Goal: Task Accomplishment & Management: Complete application form

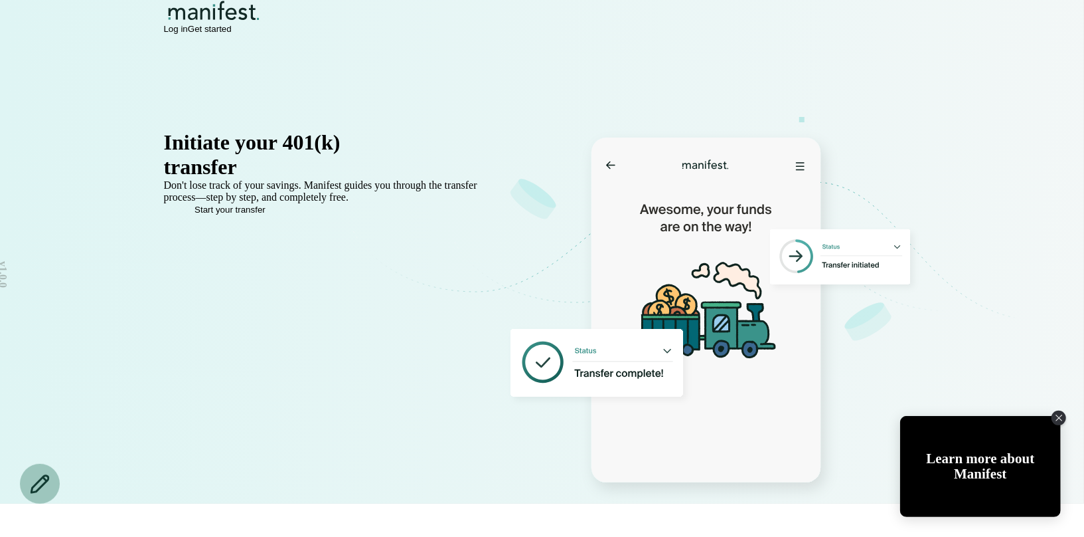
click at [188, 34] on span "Log in" at bounding box center [176, 29] width 24 height 10
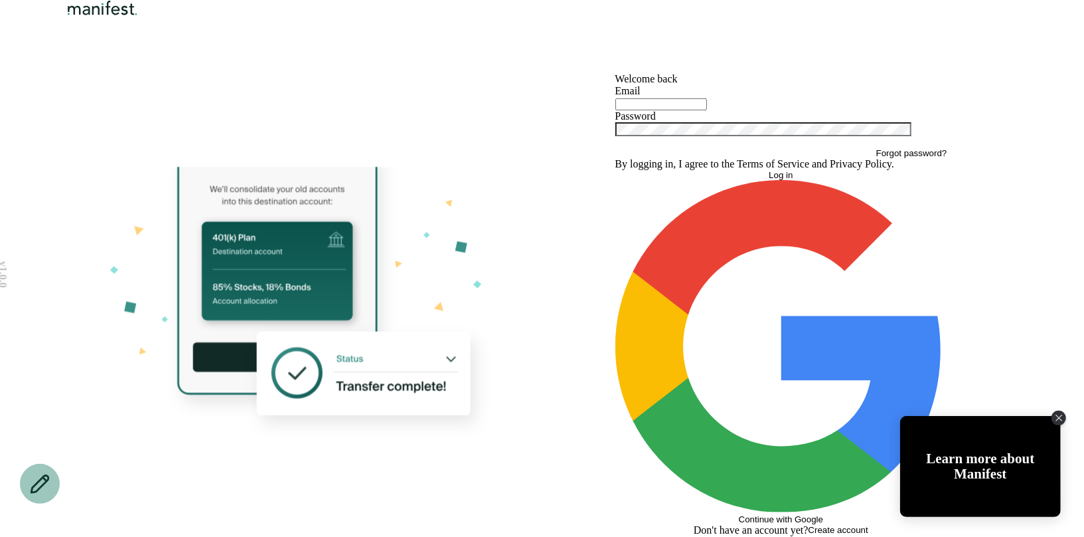
type input "**********"
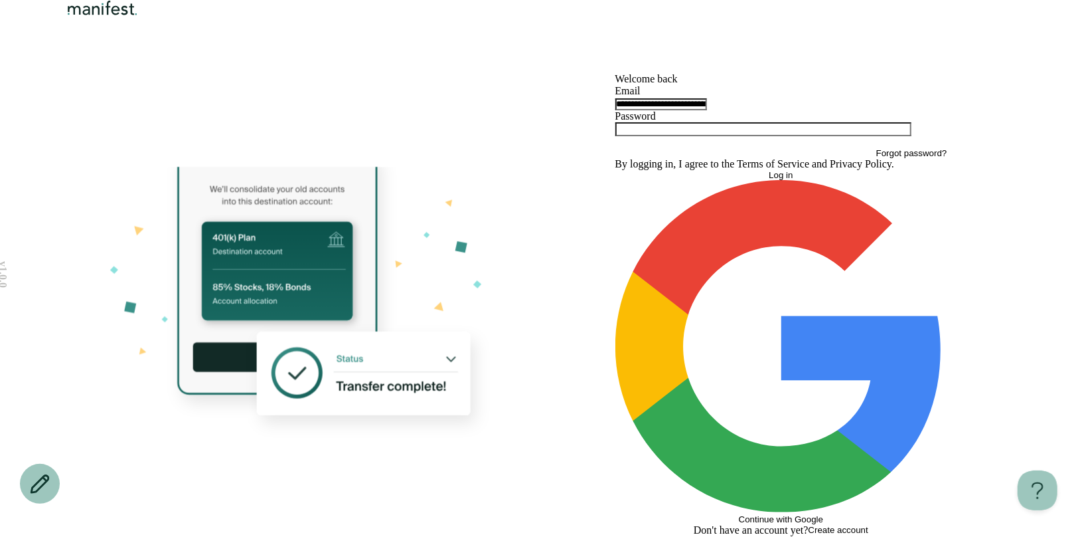
click at [733, 180] on button "Log in" at bounding box center [782, 175] width 332 height 10
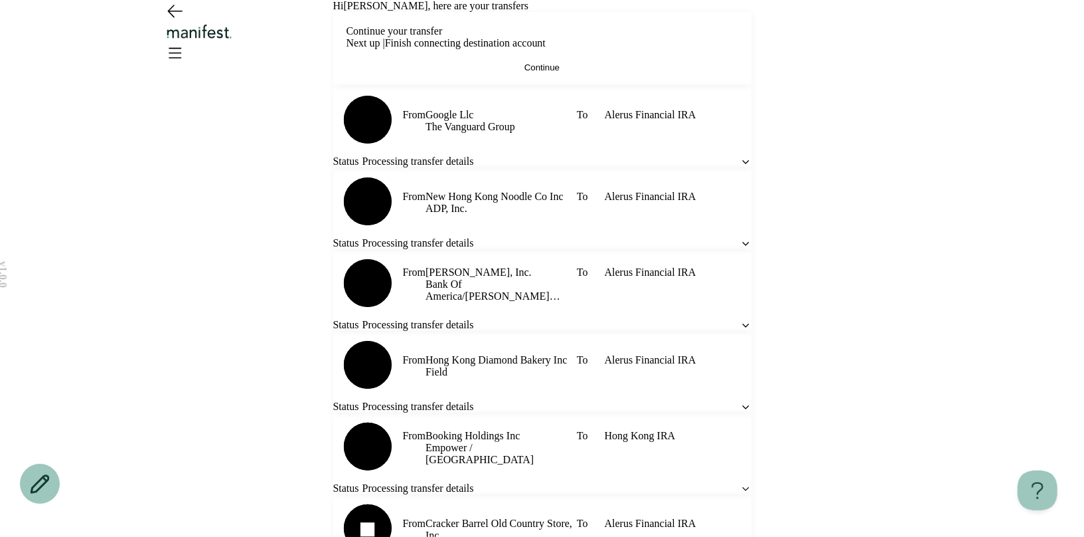
click at [622, 72] on button "Continue" at bounding box center [543, 67] width 392 height 10
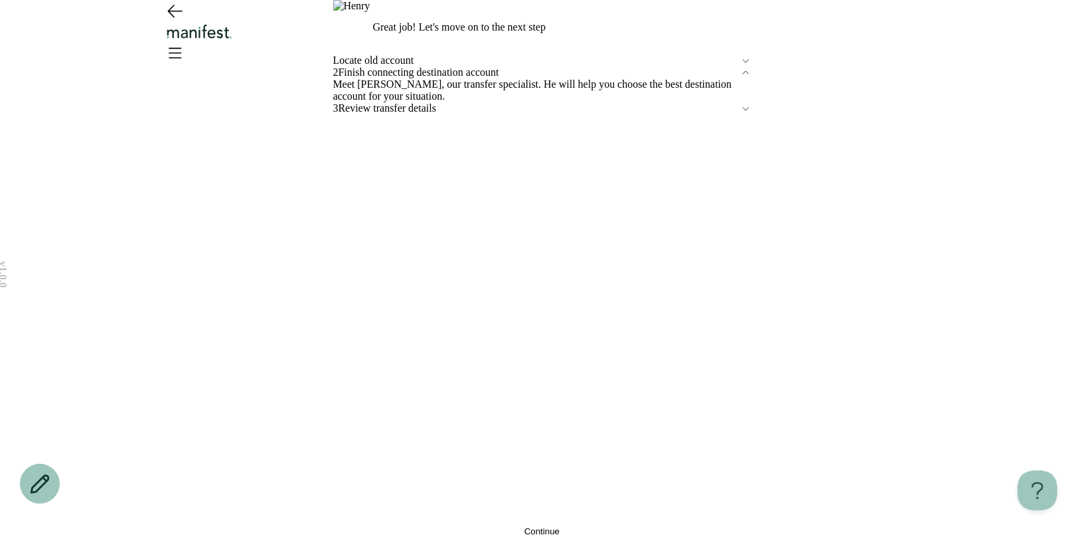
click at [442, 66] on span "Locate old account" at bounding box center [536, 60] width 407 height 12
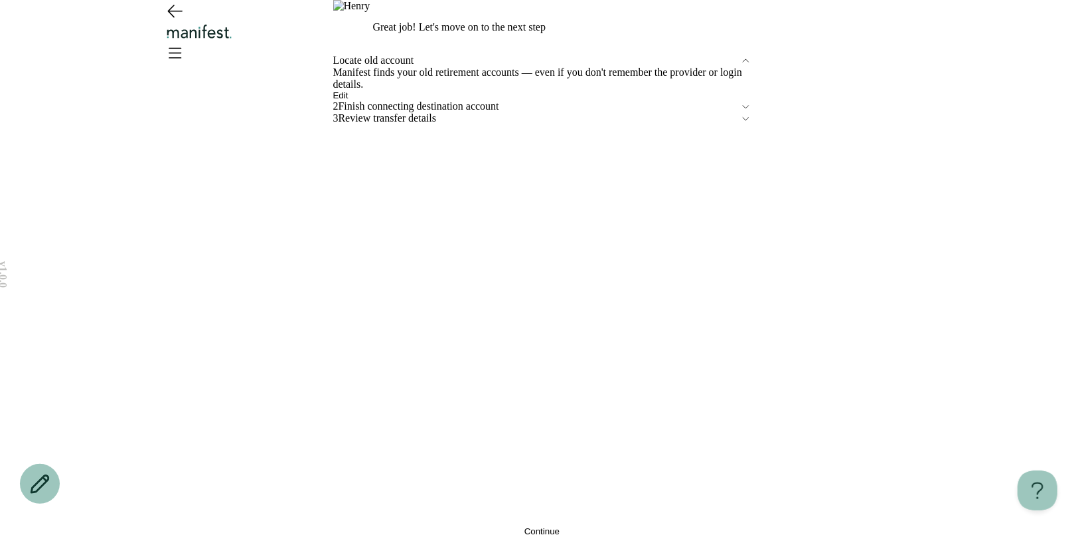
click at [349, 100] on button "Edit" at bounding box center [340, 95] width 15 height 10
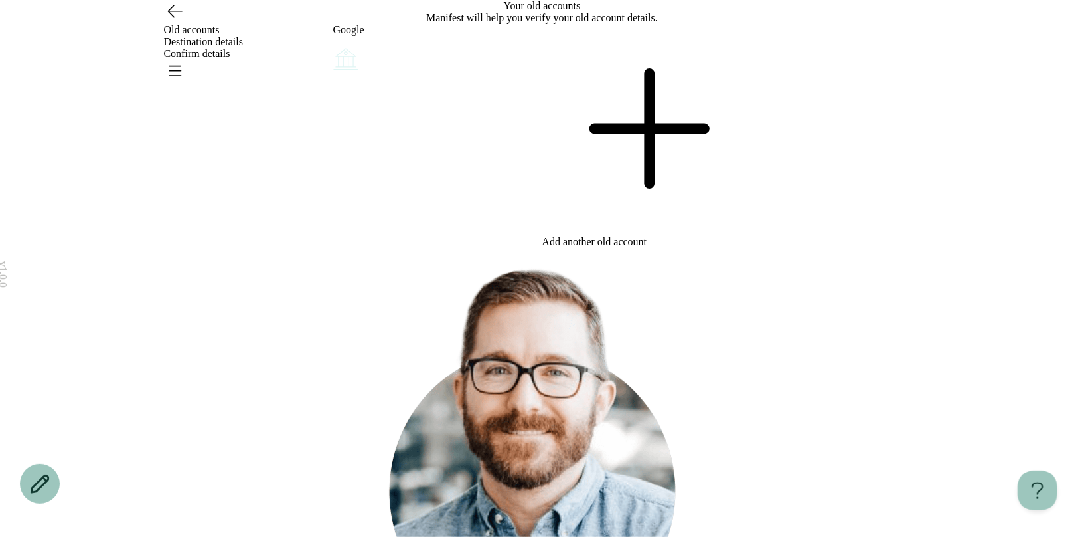
click at [648, 224] on div at bounding box center [647, 130] width 209 height 212
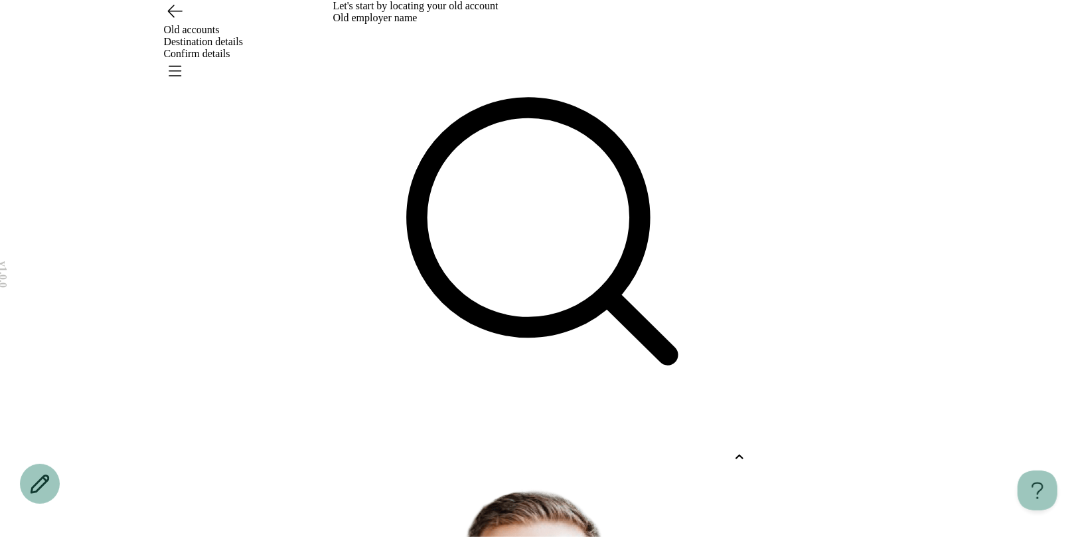
click at [470, 445] on div at bounding box center [542, 457] width 418 height 24
click at [404, 489] on p "Hong" at bounding box center [516, 497] width 394 height 16
type input "****"
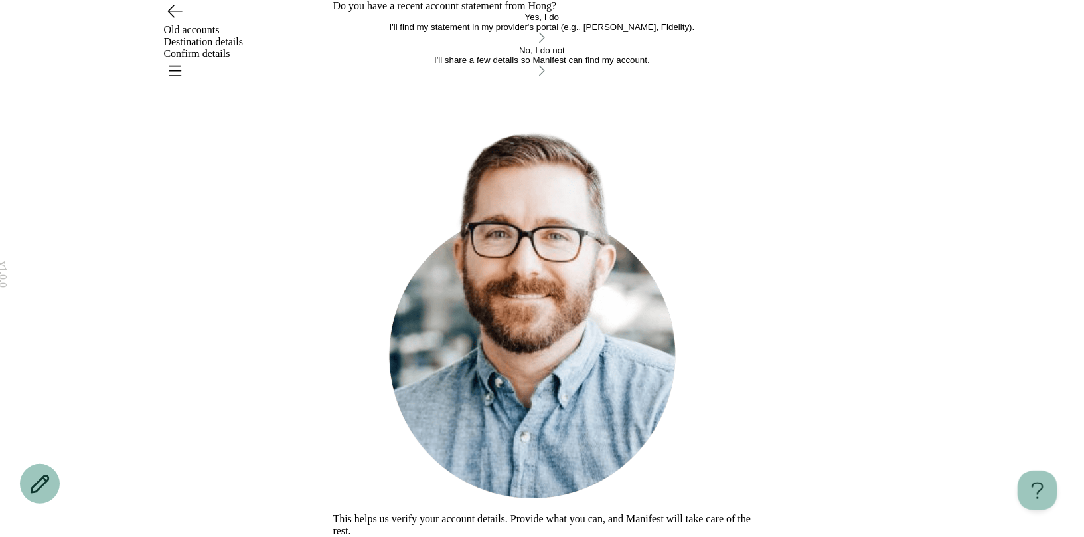
click at [529, 65] on div "I'll share a few details so Manifest can find my account." at bounding box center [542, 60] width 418 height 10
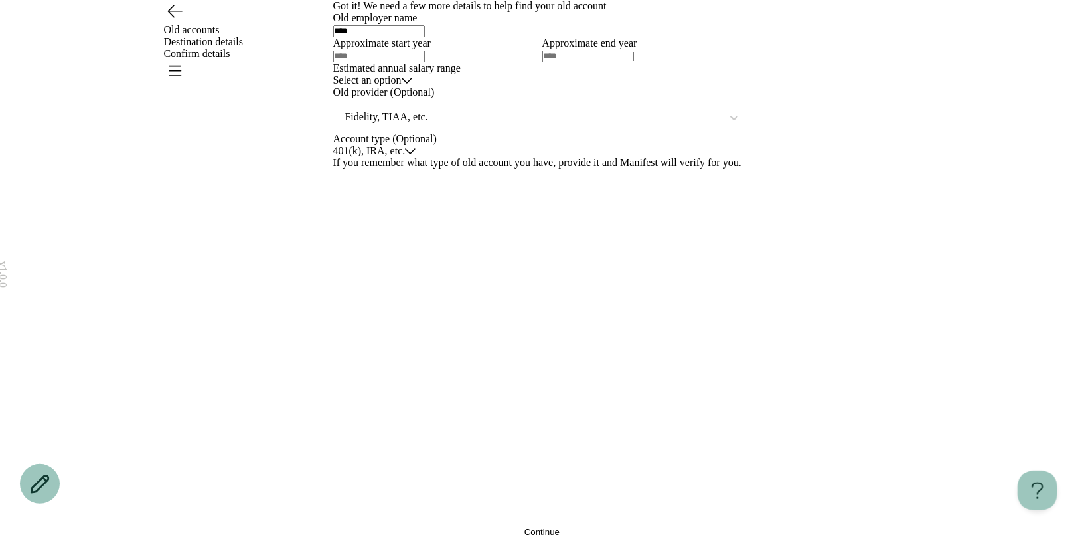
scroll to position [125, 0]
click at [438, 246] on html "v 1.0.0 Old accounts Destination details Confirm details Your changes are unsav…" at bounding box center [542, 268] width 1084 height 537
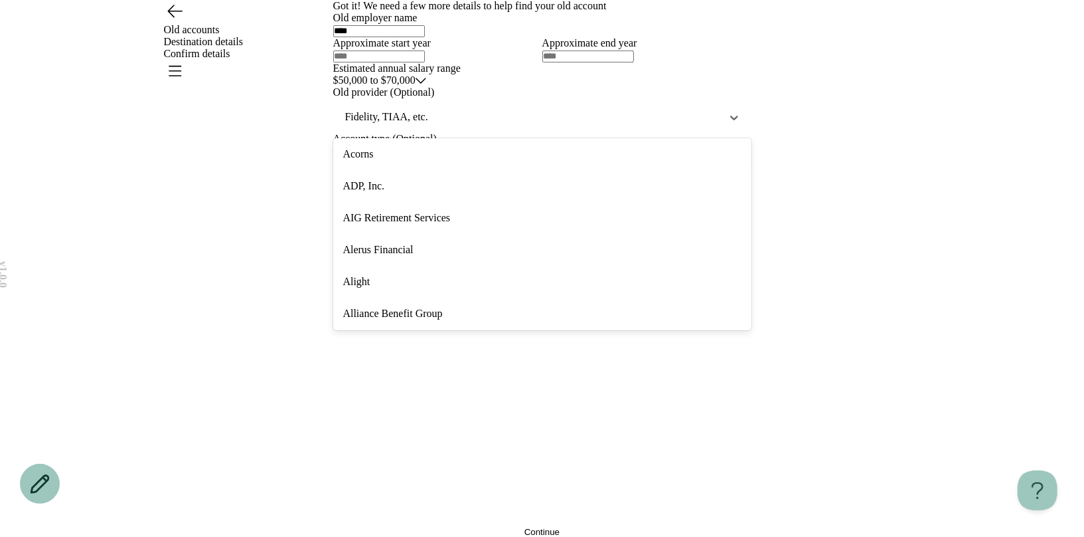
click at [451, 126] on div at bounding box center [533, 117] width 379 height 17
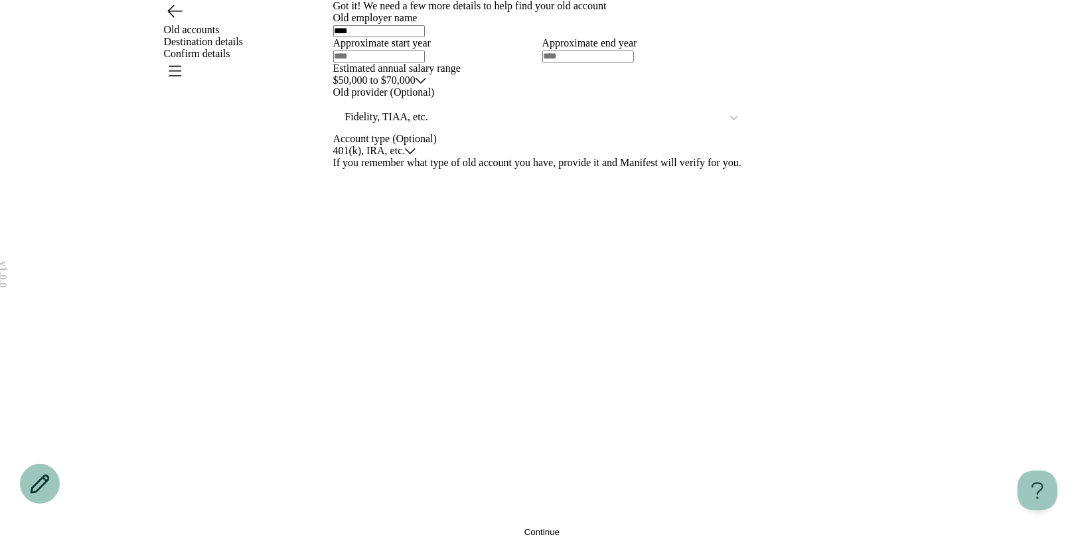
click at [420, 62] on div "Approximate start year" at bounding box center [437, 49] width 209 height 25
click at [420, 62] on input "text" at bounding box center [379, 56] width 92 height 12
type input "*"
type input "****"
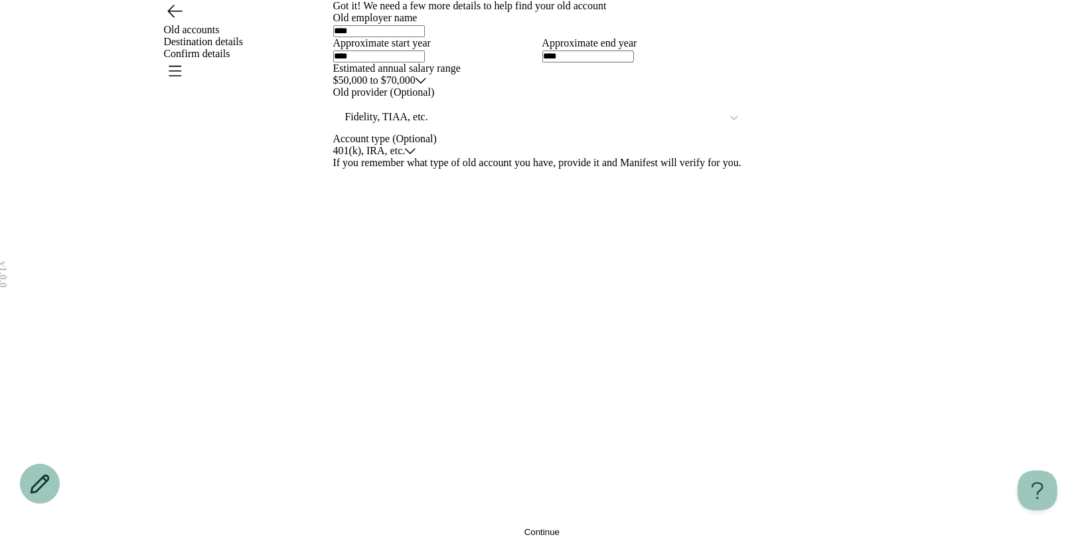
click at [429, 527] on button "Continue" at bounding box center [542, 532] width 418 height 10
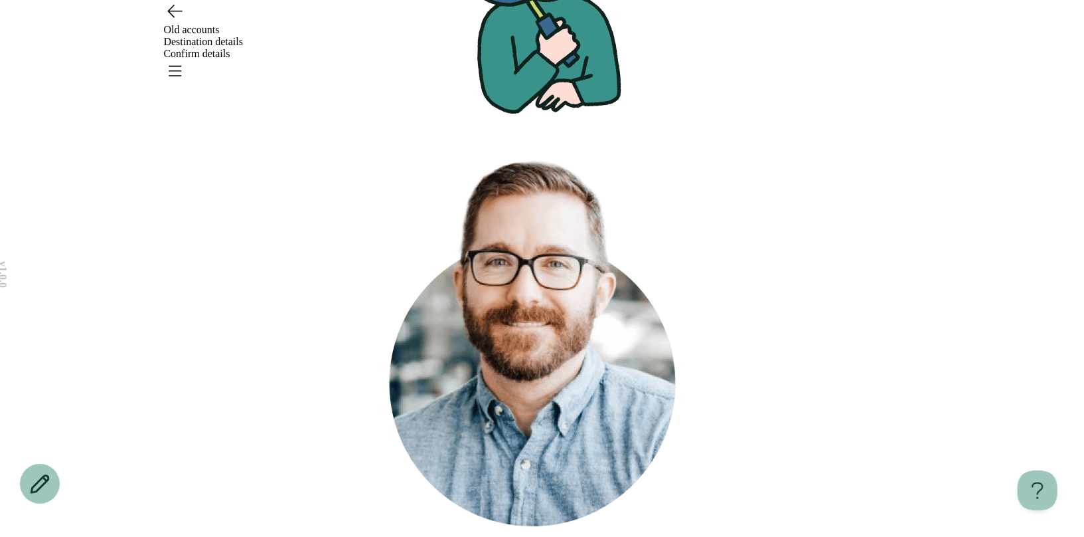
scroll to position [0, 0]
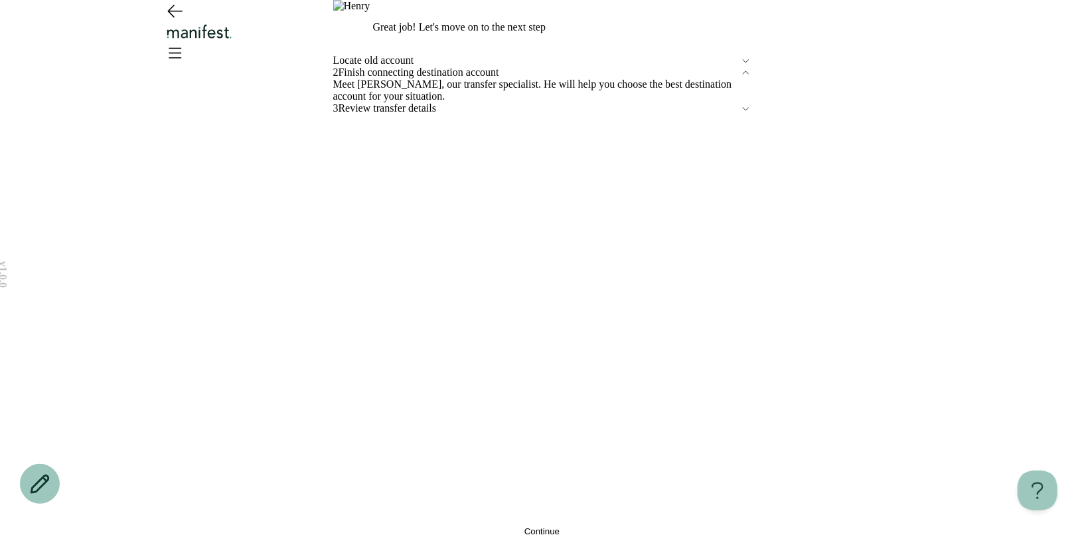
click at [477, 526] on button "Continue" at bounding box center [542, 531] width 418 height 10
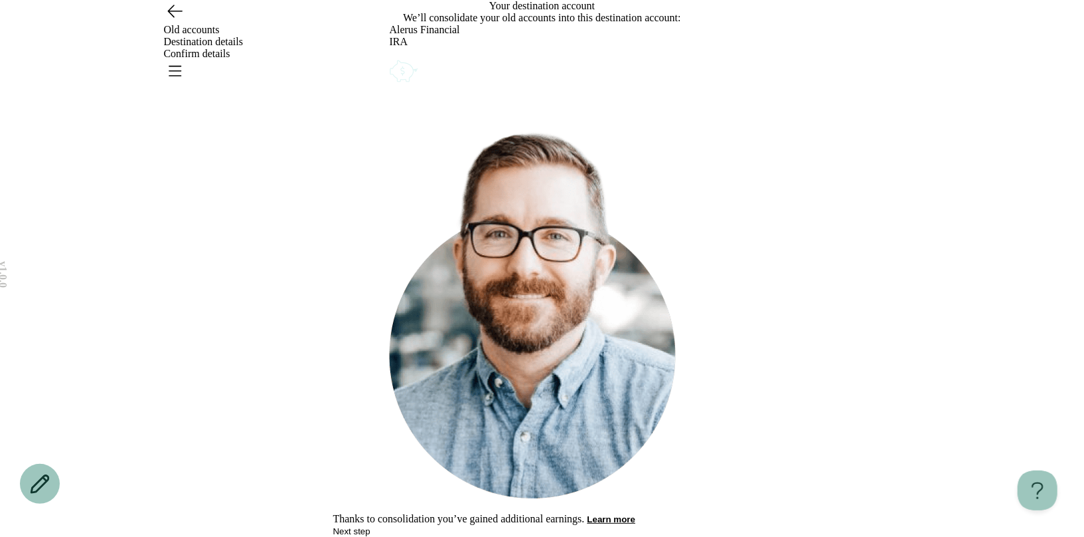
click at [371, 526] on span "Next step" at bounding box center [351, 531] width 37 height 10
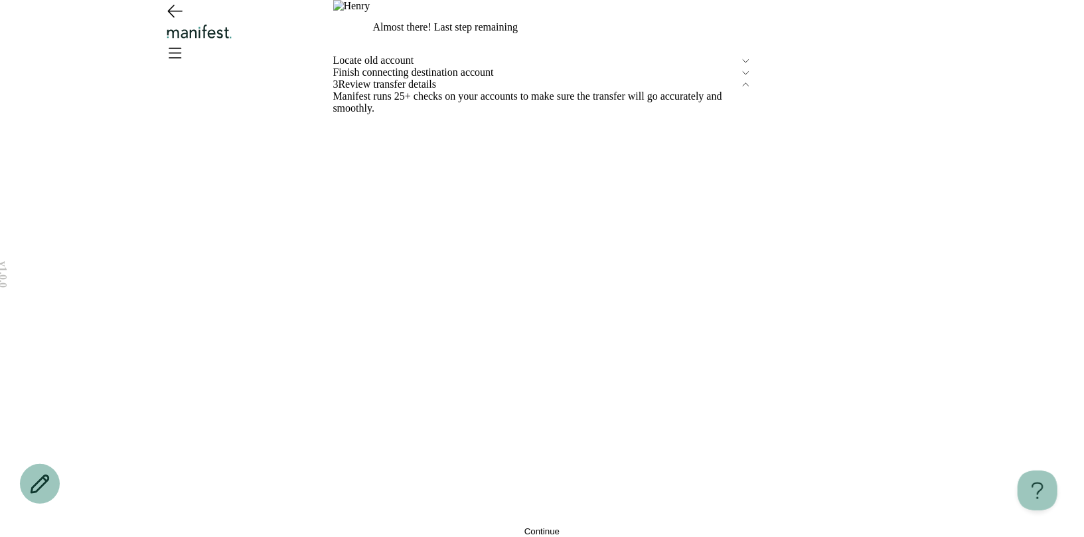
click at [526, 526] on span "Continue" at bounding box center [542, 531] width 35 height 10
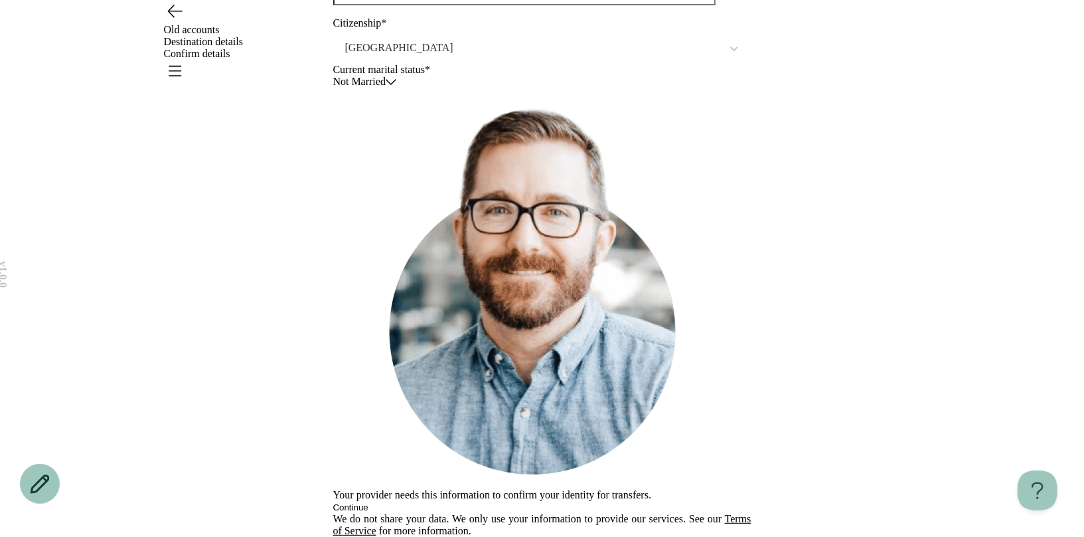
scroll to position [215, 0]
click at [411, 17] on div at bounding box center [542, 4] width 418 height 26
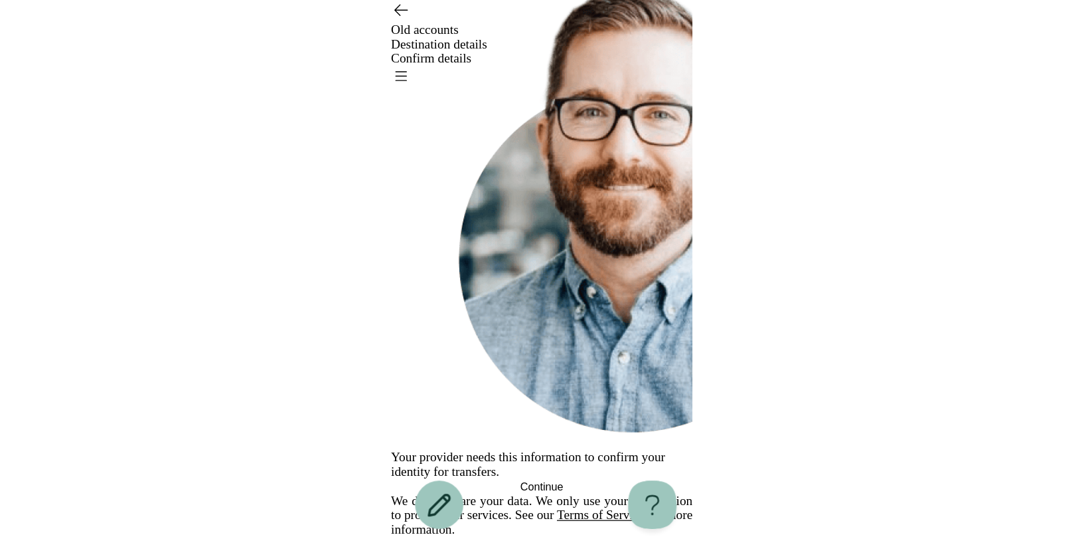
scroll to position [374, 0]
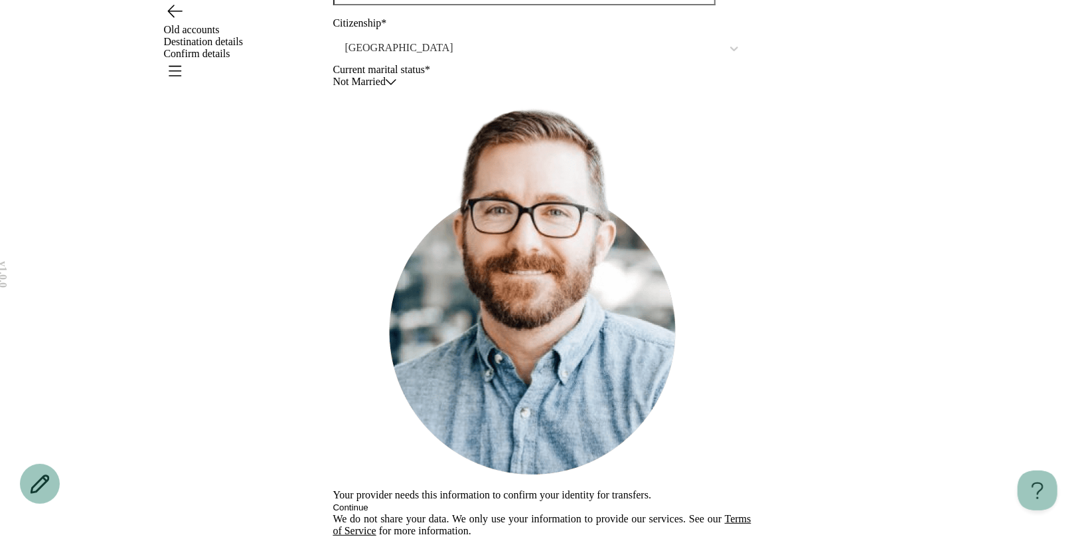
click at [369, 502] on span "Continue" at bounding box center [350, 507] width 35 height 10
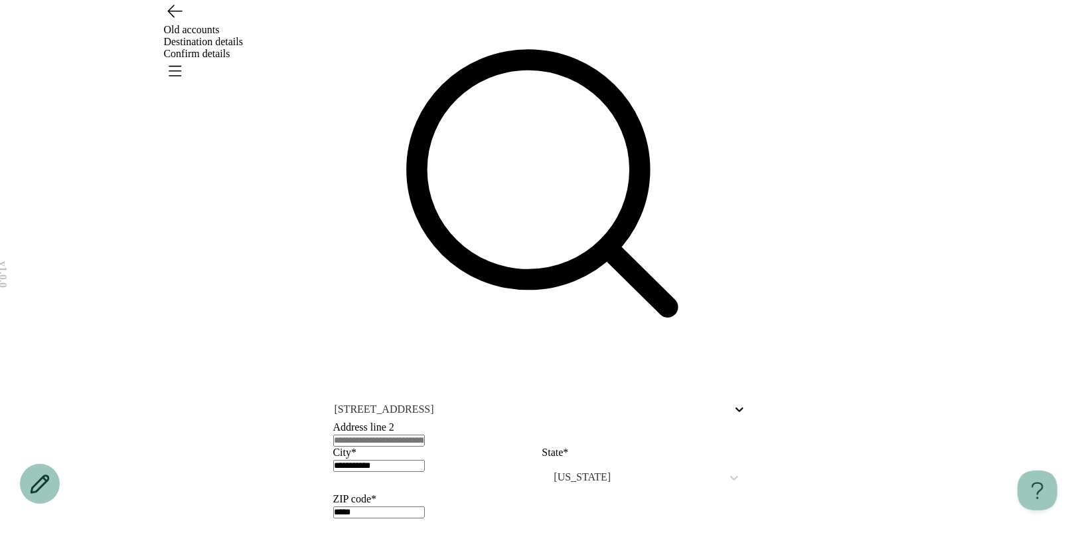
scroll to position [95, 0]
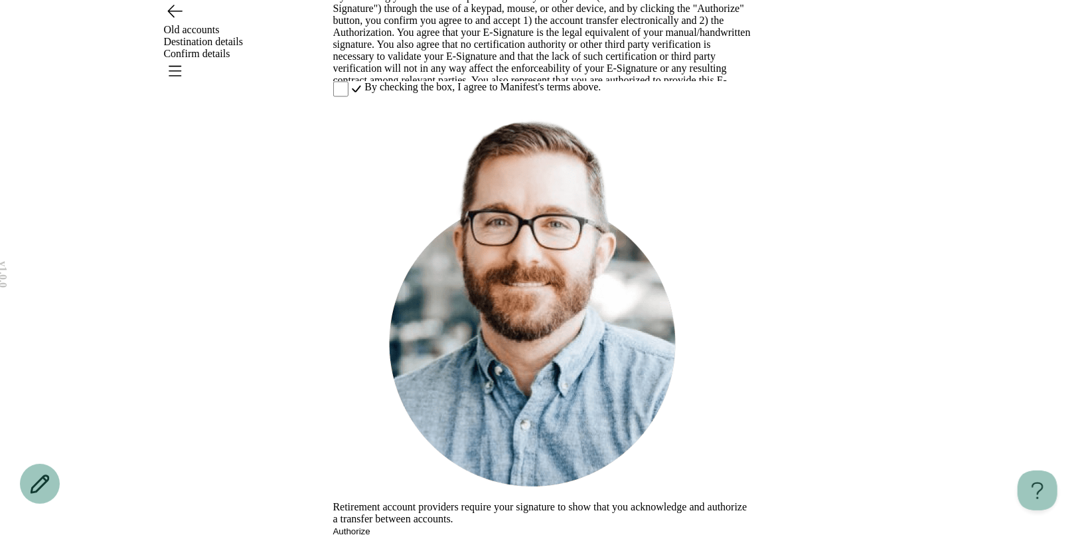
scroll to position [303, 0]
click at [397, 93] on span "By checking the box, I agree to Manifest's terms above." at bounding box center [483, 87] width 236 height 12
click at [371, 526] on button "Authorize" at bounding box center [351, 531] width 37 height 10
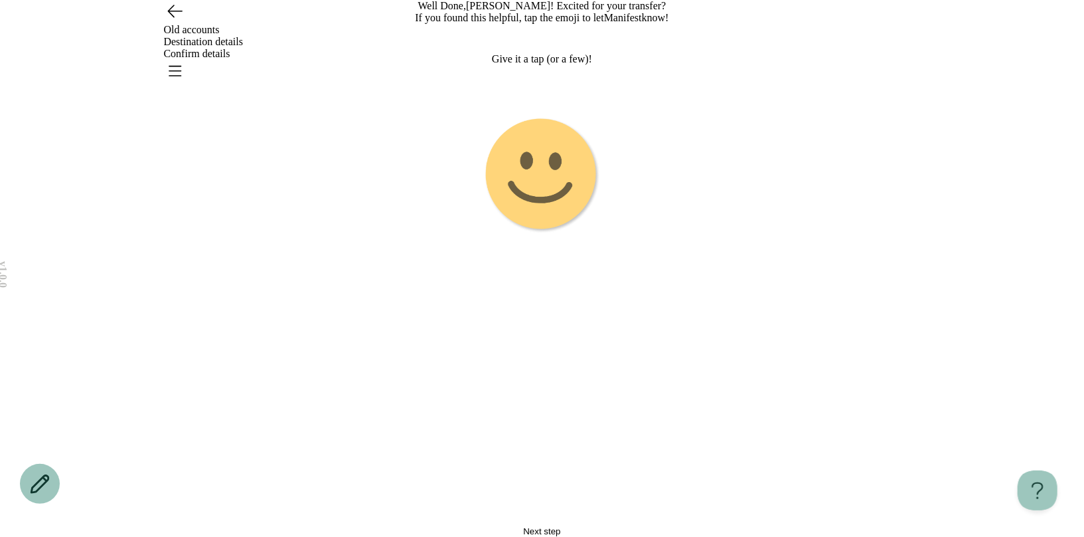
click at [185, 60] on icon "Open menu" at bounding box center [174, 70] width 21 height 21
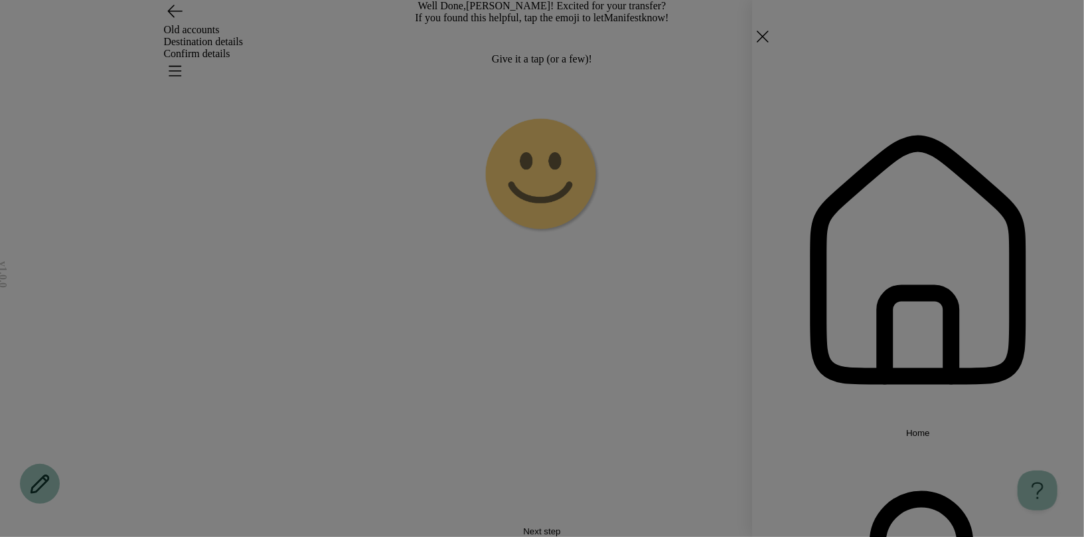
drag, startPoint x: 845, startPoint y: 251, endPoint x: 575, endPoint y: 203, distance: 274.6
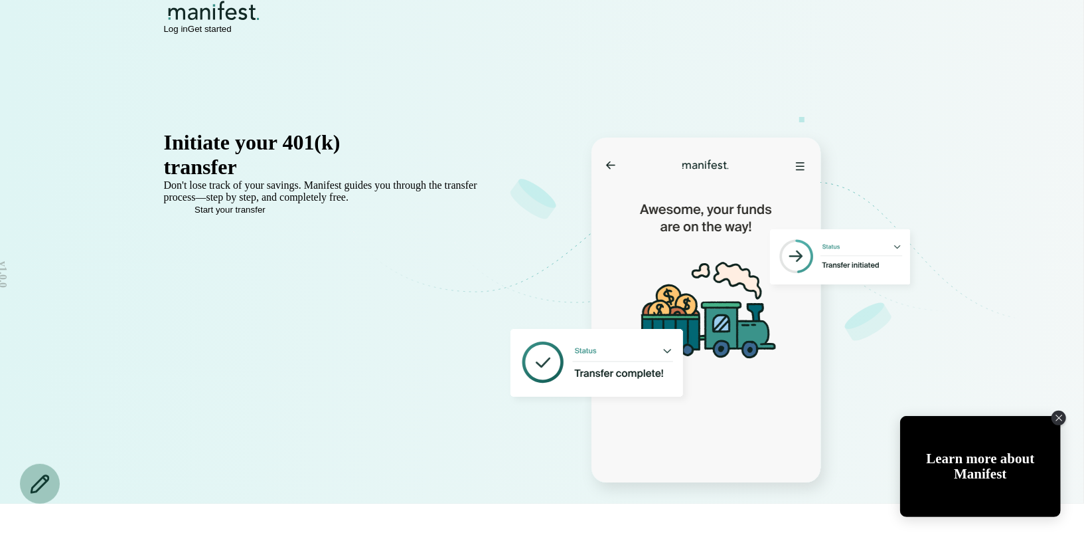
click at [188, 34] on span "Log in" at bounding box center [176, 29] width 24 height 10
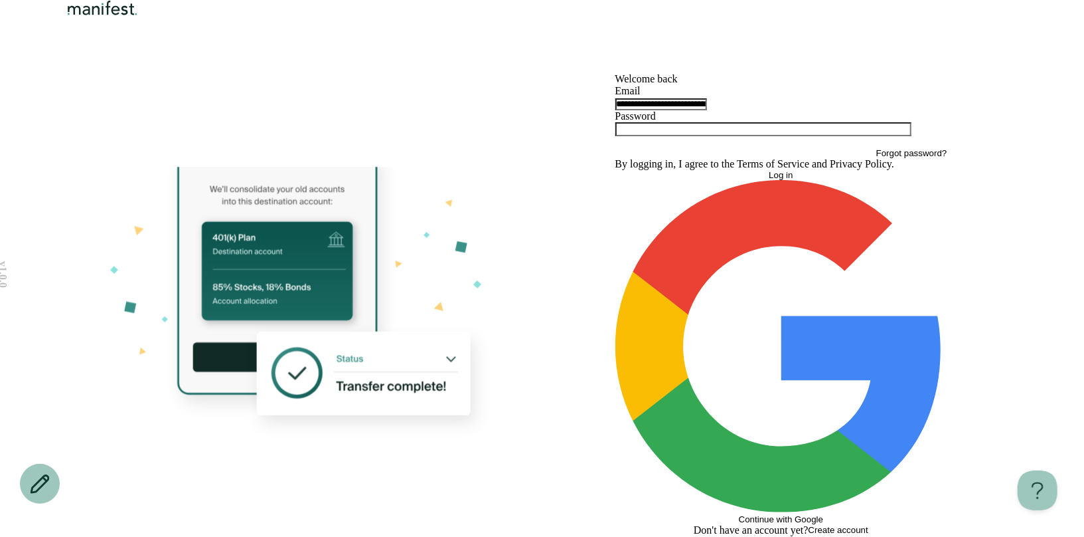
click at [708, 180] on button "Log in" at bounding box center [782, 175] width 332 height 10
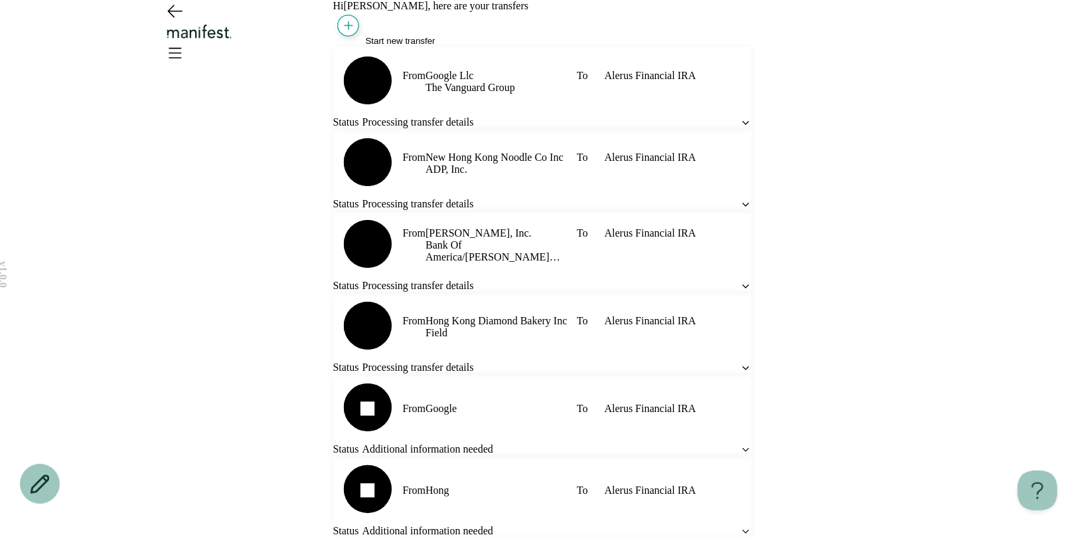
click at [418, 46] on span "Start new transfer" at bounding box center [401, 41] width 70 height 10
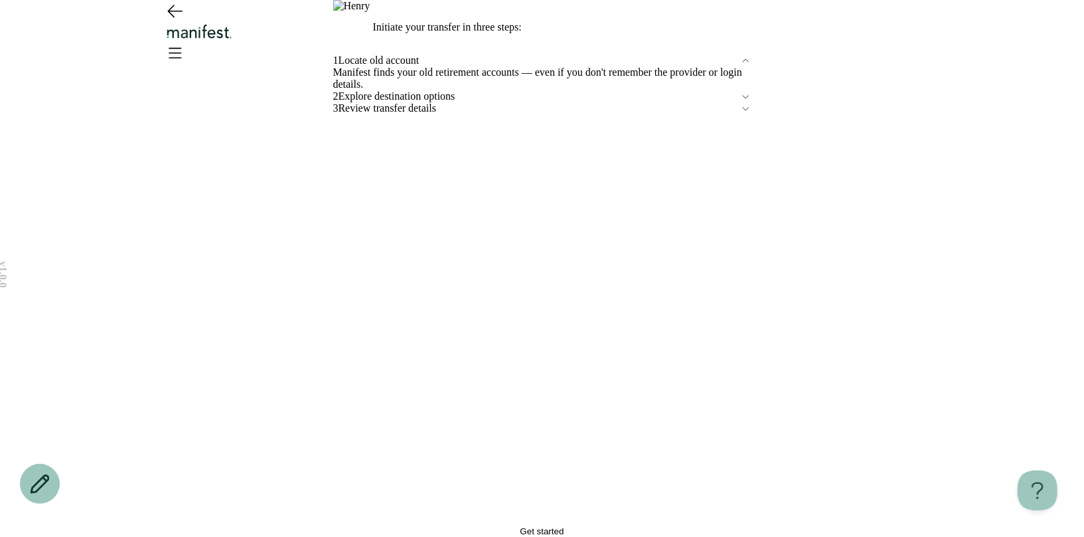
click at [446, 526] on button "Get started" at bounding box center [542, 531] width 418 height 10
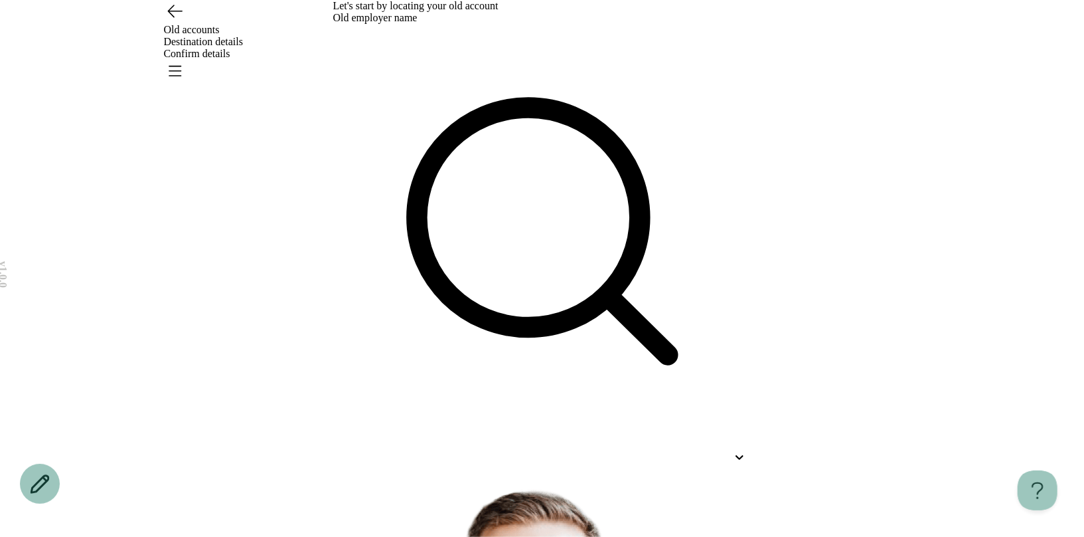
click at [472, 445] on div at bounding box center [542, 457] width 418 height 24
click at [473, 489] on p "Hong" at bounding box center [516, 497] width 394 height 16
type input "****"
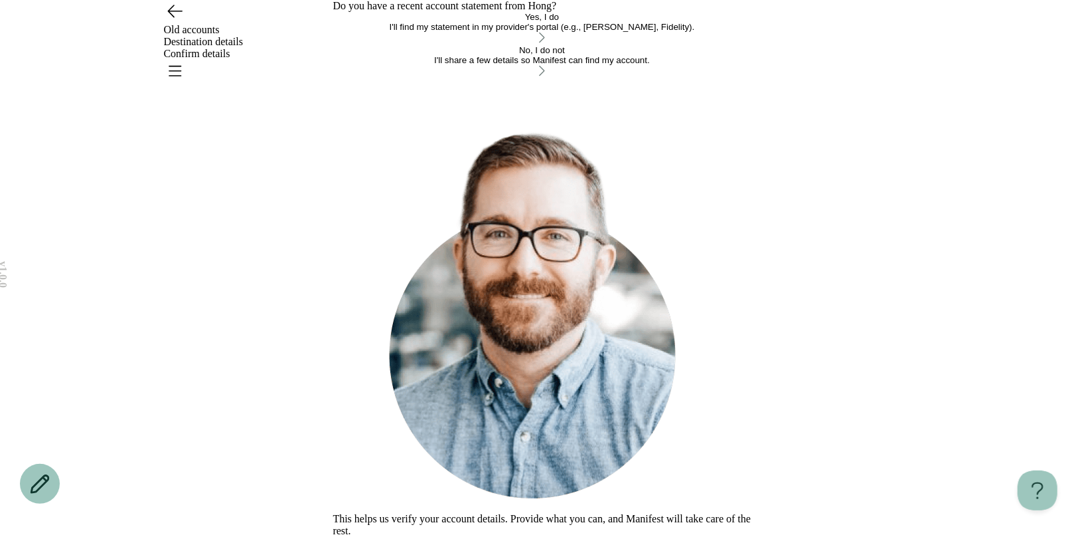
click at [483, 78] on button "No, I do not I'll share a few details so Manifest can find my account." at bounding box center [542, 61] width 418 height 33
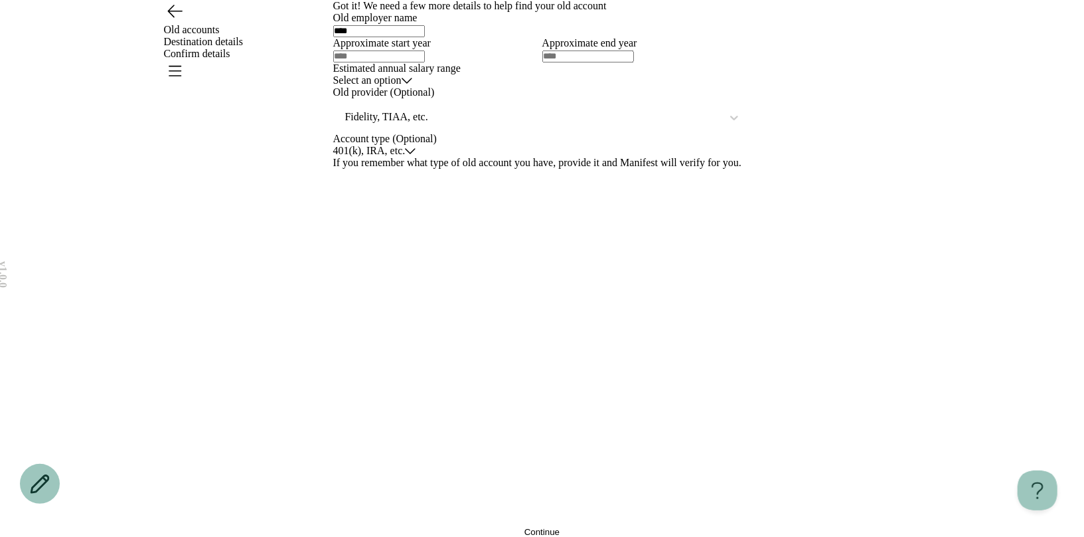
click at [418, 62] on input "text" at bounding box center [379, 56] width 92 height 12
type input "****"
click at [404, 169] on div "Old employer name **** Approximate start year **** Approximate end year **** Es…" at bounding box center [542, 90] width 418 height 157
click at [404, 365] on html "v 1.0.0 Old accounts Destination details Confirm details Your changes are unsav…" at bounding box center [542, 268] width 1084 height 537
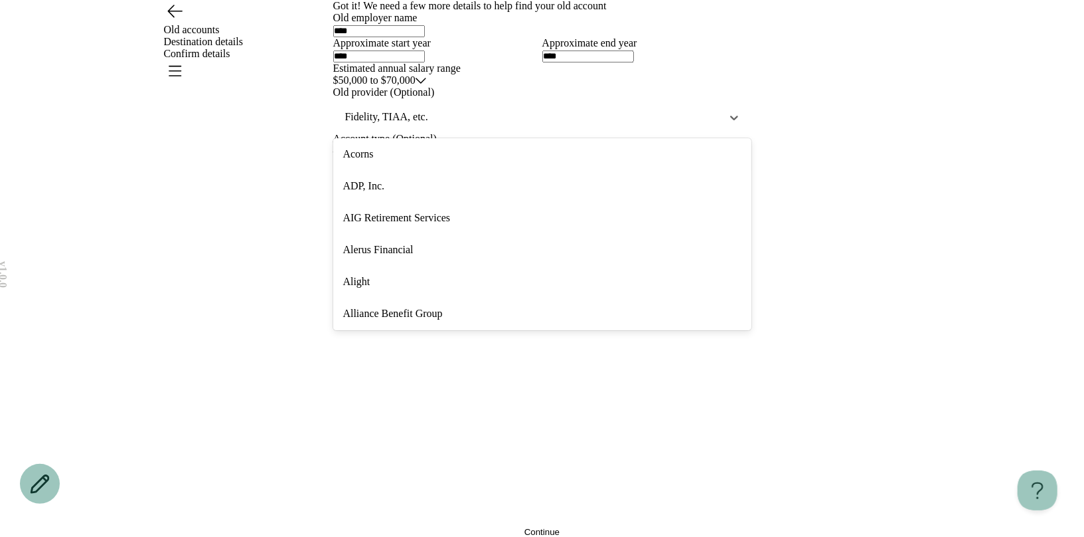
click at [397, 126] on div at bounding box center [533, 117] width 379 height 17
type input "***"
click at [405, 202] on div "Employee Fiduciary" at bounding box center [542, 186] width 418 height 32
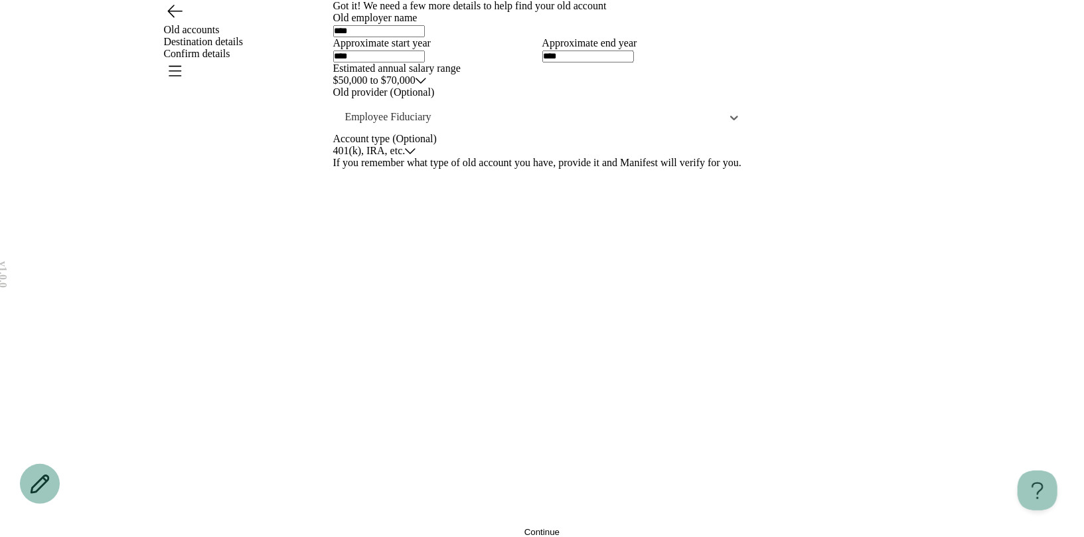
scroll to position [125, 0]
click at [441, 527] on button "Continue" at bounding box center [542, 532] width 418 height 10
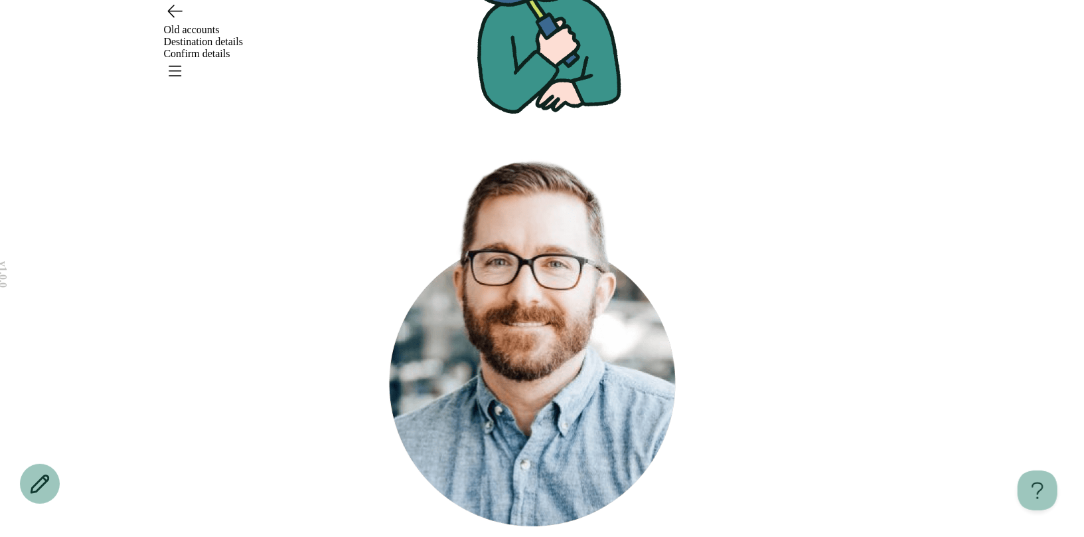
scroll to position [0, 0]
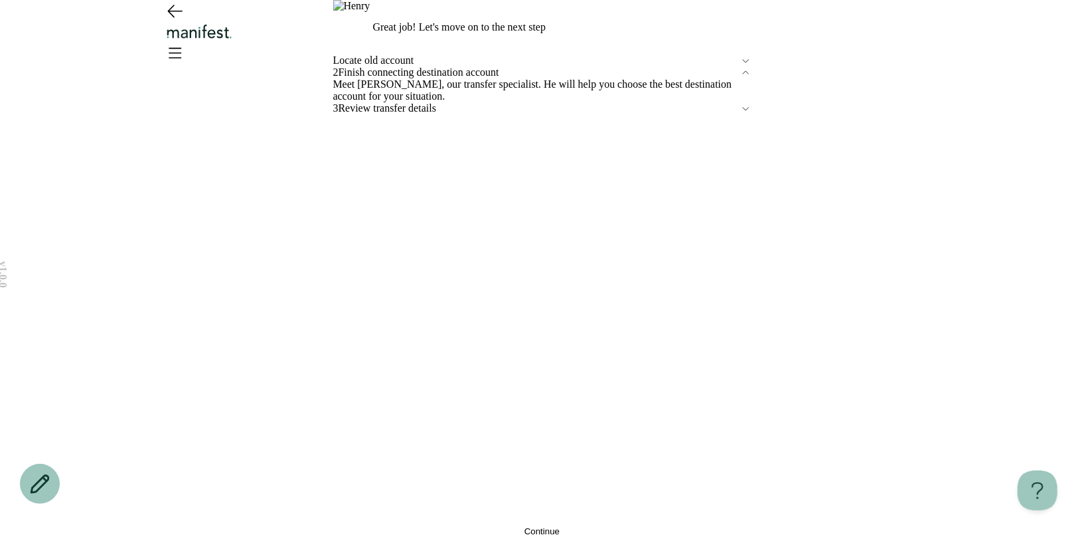
click at [479, 526] on button "Continue" at bounding box center [542, 531] width 418 height 10
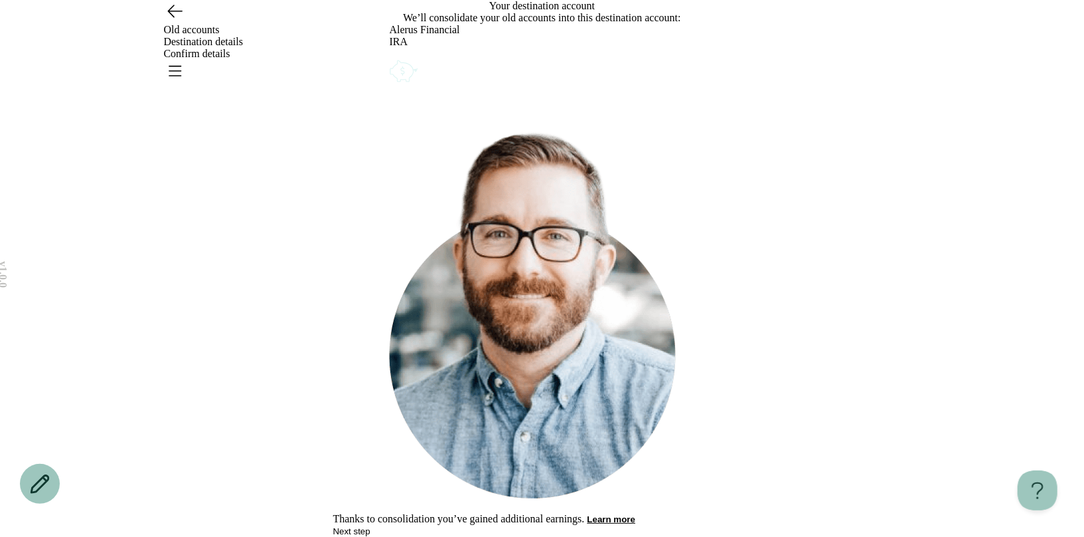
click at [371, 526] on button "Next step" at bounding box center [351, 531] width 37 height 10
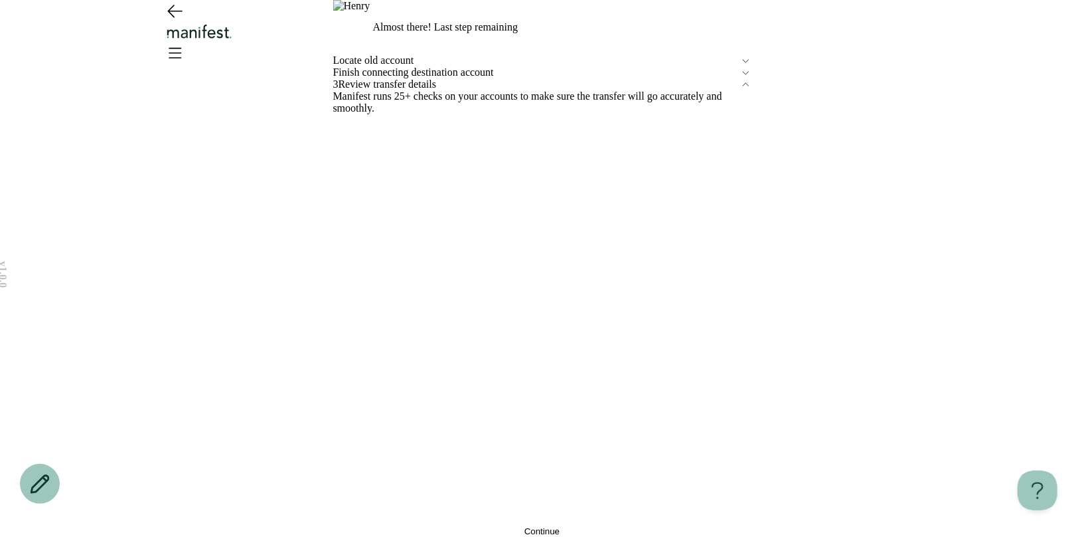
click at [479, 526] on button "Continue" at bounding box center [542, 531] width 418 height 10
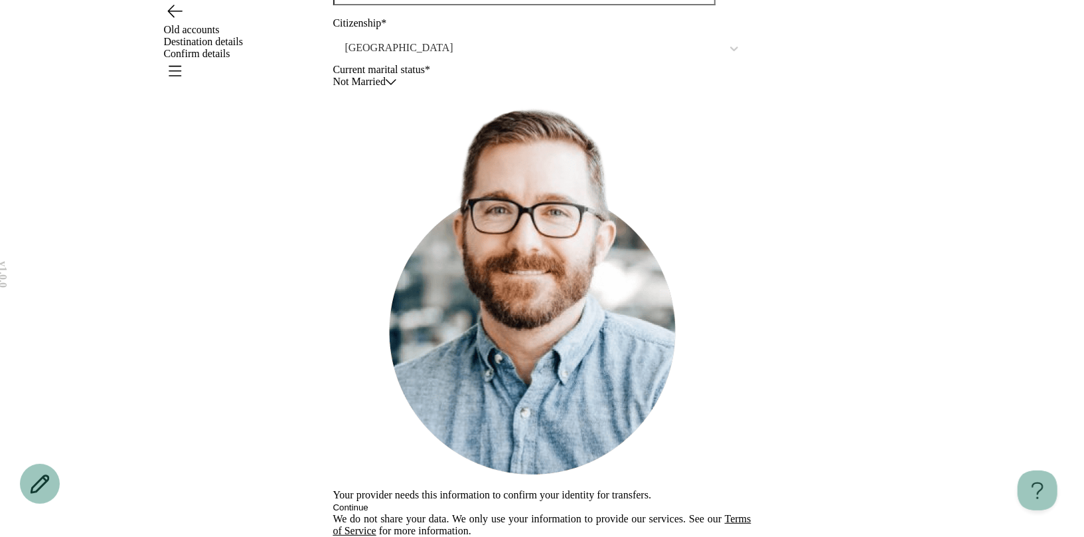
scroll to position [311, 0]
